Goal: Task Accomplishment & Management: Use online tool/utility

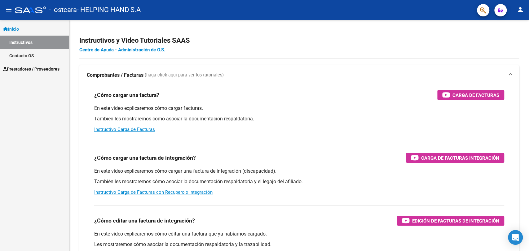
click at [523, 11] on mat-icon "person" at bounding box center [520, 9] width 7 height 7
click at [511, 42] on button "exit_to_app Salir" at bounding box center [508, 40] width 38 height 15
click at [46, 71] on span "Prestadores / Proveedores" at bounding box center [31, 69] width 56 height 7
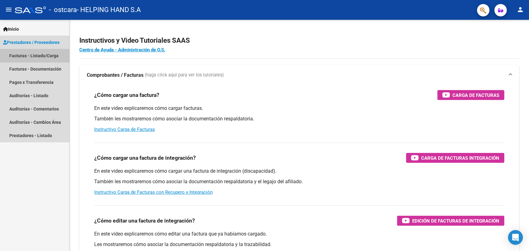
drag, startPoint x: 44, startPoint y: 58, endPoint x: 43, endPoint y: 69, distance: 10.9
click at [44, 58] on link "Facturas - Listado/Carga" at bounding box center [34, 55] width 69 height 13
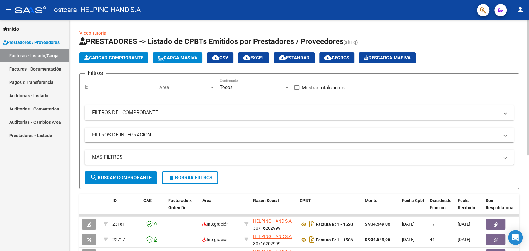
click at [111, 56] on span "Cargar Comprobante" at bounding box center [113, 58] width 59 height 6
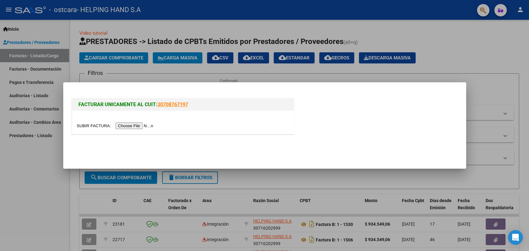
click at [122, 127] on input "file" at bounding box center [116, 126] width 78 height 7
click at [233, 112] on div at bounding box center [183, 122] width 222 height 23
click at [232, 73] on div at bounding box center [264, 125] width 529 height 251
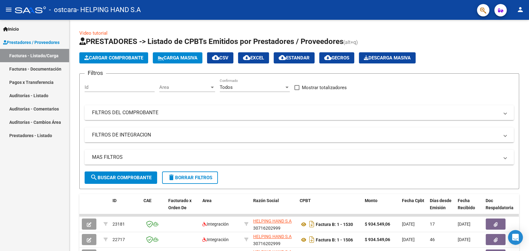
click at [522, 11] on mat-icon "person" at bounding box center [520, 9] width 7 height 7
click at [508, 36] on button "exit_to_app Salir" at bounding box center [508, 40] width 38 height 15
